Goal: Task Accomplishment & Management: Use online tool/utility

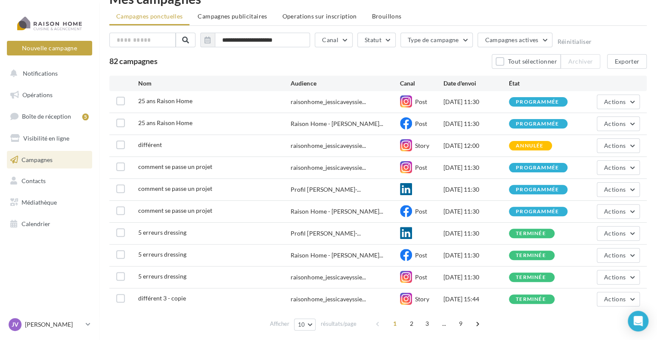
scroll to position [31, 0]
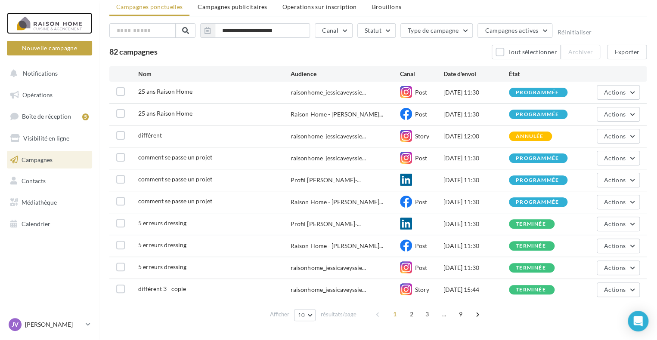
click at [44, 29] on div at bounding box center [49, 23] width 69 height 22
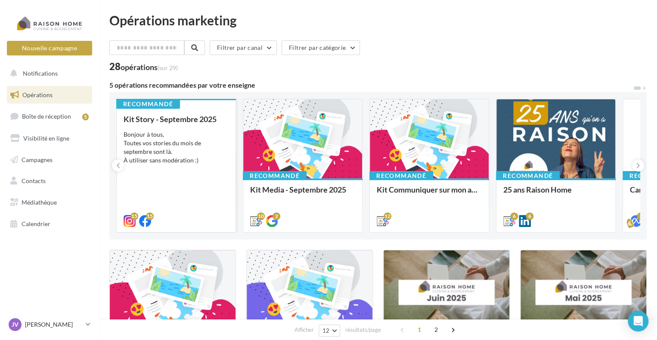
click at [171, 157] on div "Bonjour à tous, Toutes vos stories du mois de septembre sont là. À utiliser san…" at bounding box center [175, 147] width 105 height 34
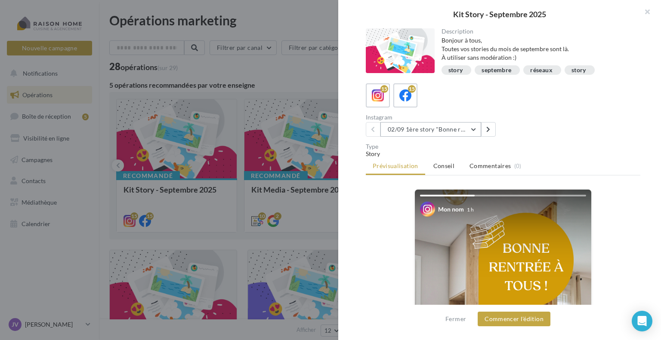
click at [462, 131] on button "02/09 1ère story "Bonne rentrée"" at bounding box center [430, 129] width 101 height 15
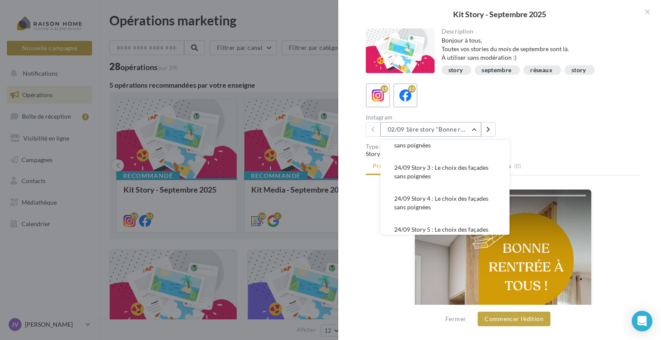
scroll to position [344, 0]
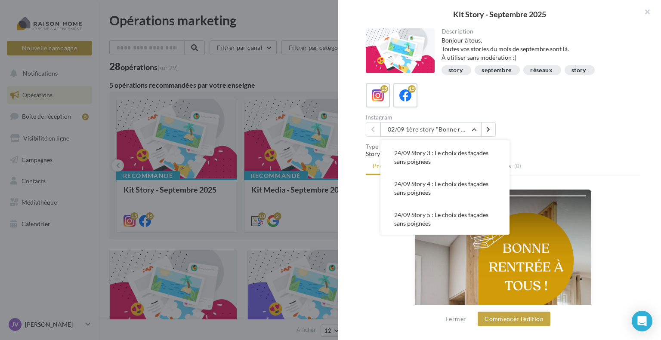
click at [535, 120] on div "Instagram 02/09 1ère story "Bonne rentrée" 02/09 1ère story "Bonne rentrée" 02/…" at bounding box center [506, 125] width 281 height 22
